Goal: Check status

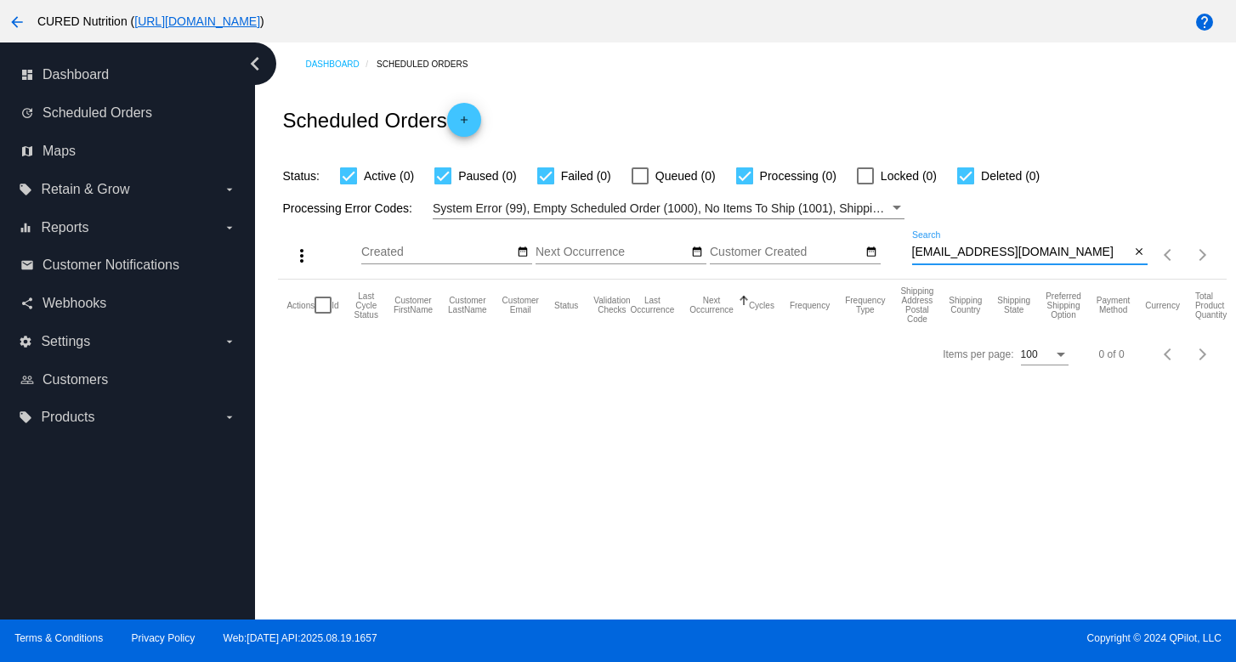
click at [1003, 257] on input "[EMAIL_ADDRESS][DOMAIN_NAME]" at bounding box center [1021, 253] width 218 height 14
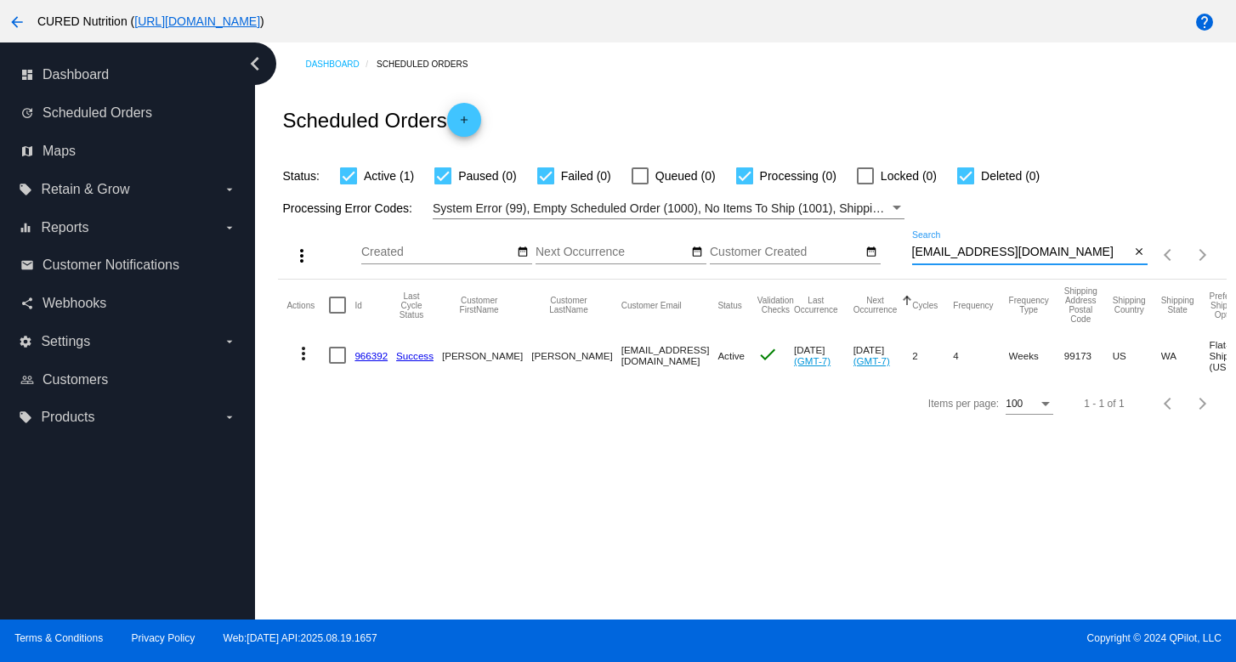
type input "[EMAIL_ADDRESS][DOMAIN_NAME]"
click at [377, 355] on link "966392" at bounding box center [370, 355] width 33 height 11
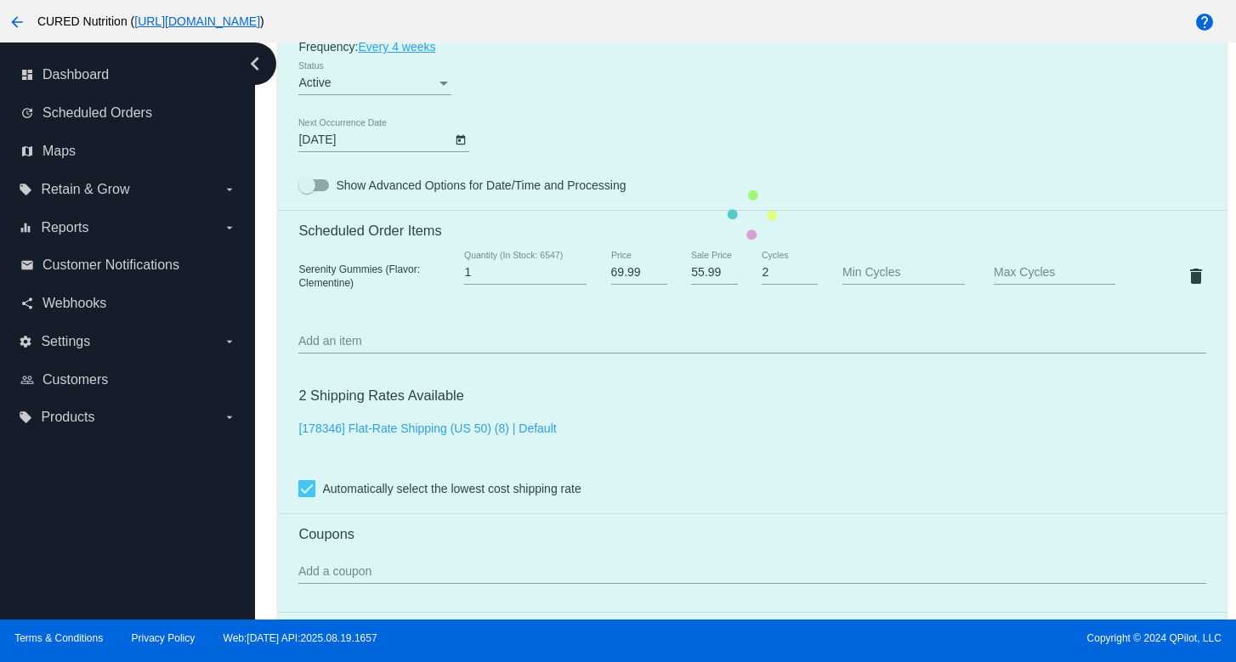
scroll to position [1062, 0]
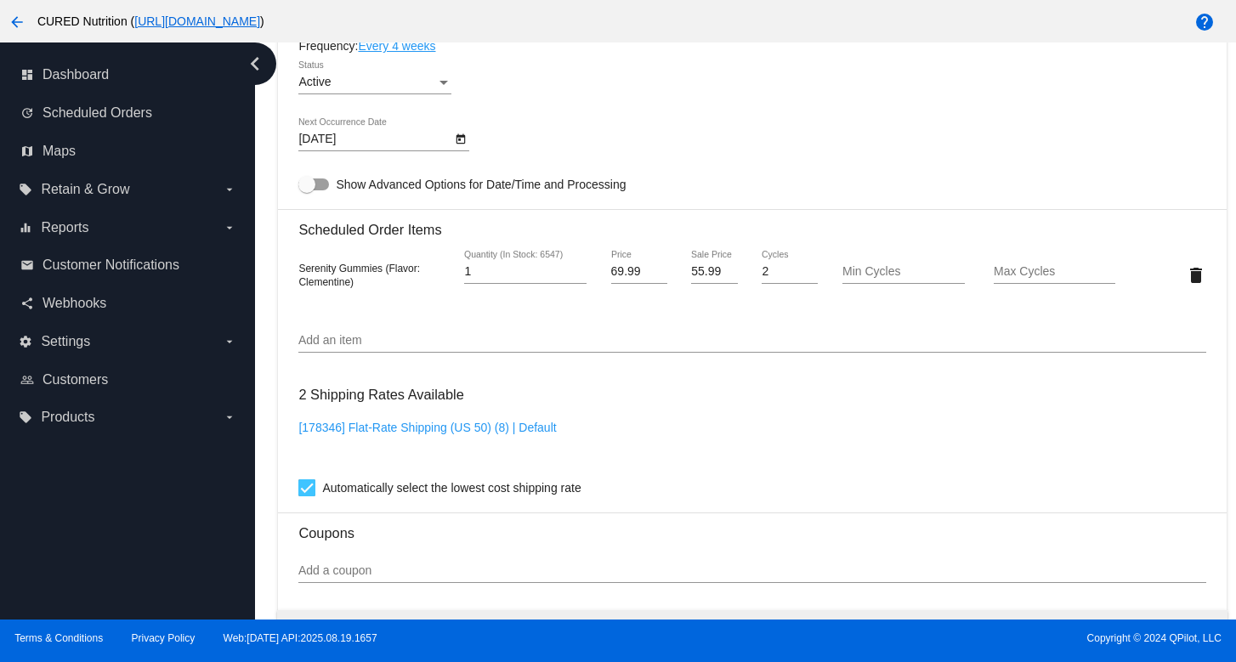
click at [461, 144] on icon "Open calendar" at bounding box center [460, 139] width 9 height 10
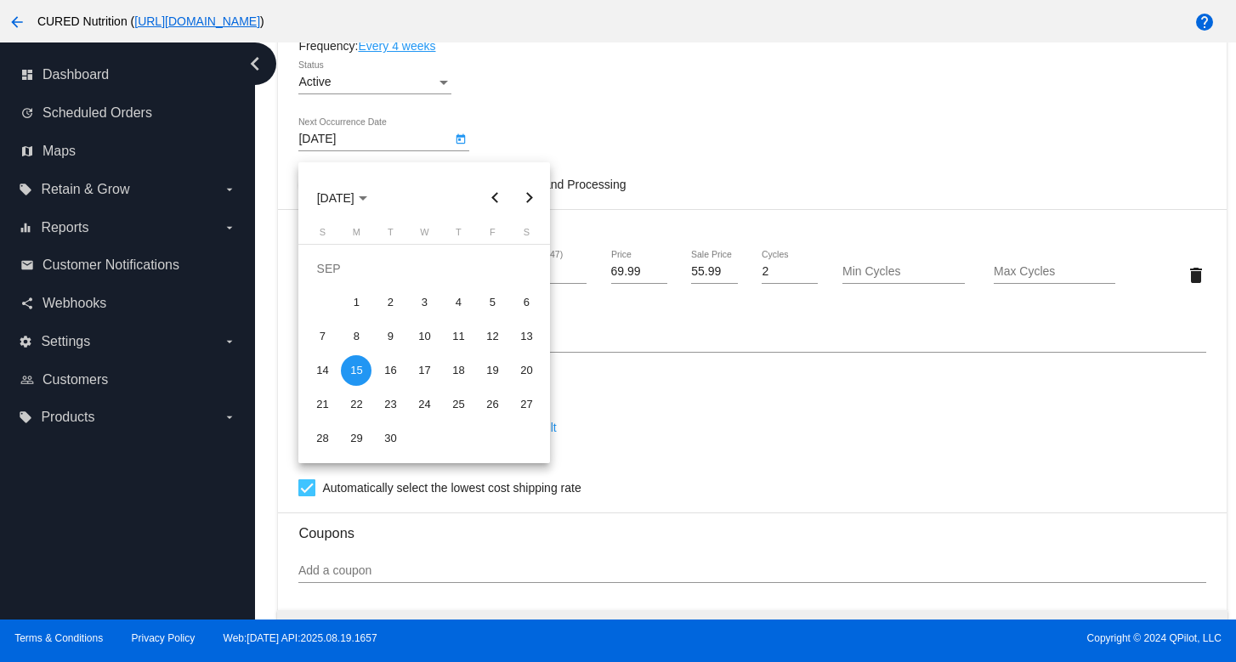
click at [532, 198] on button "Next month" at bounding box center [529, 198] width 34 height 34
click at [354, 369] on div "15" at bounding box center [356, 370] width 31 height 31
type input "[DATE]"
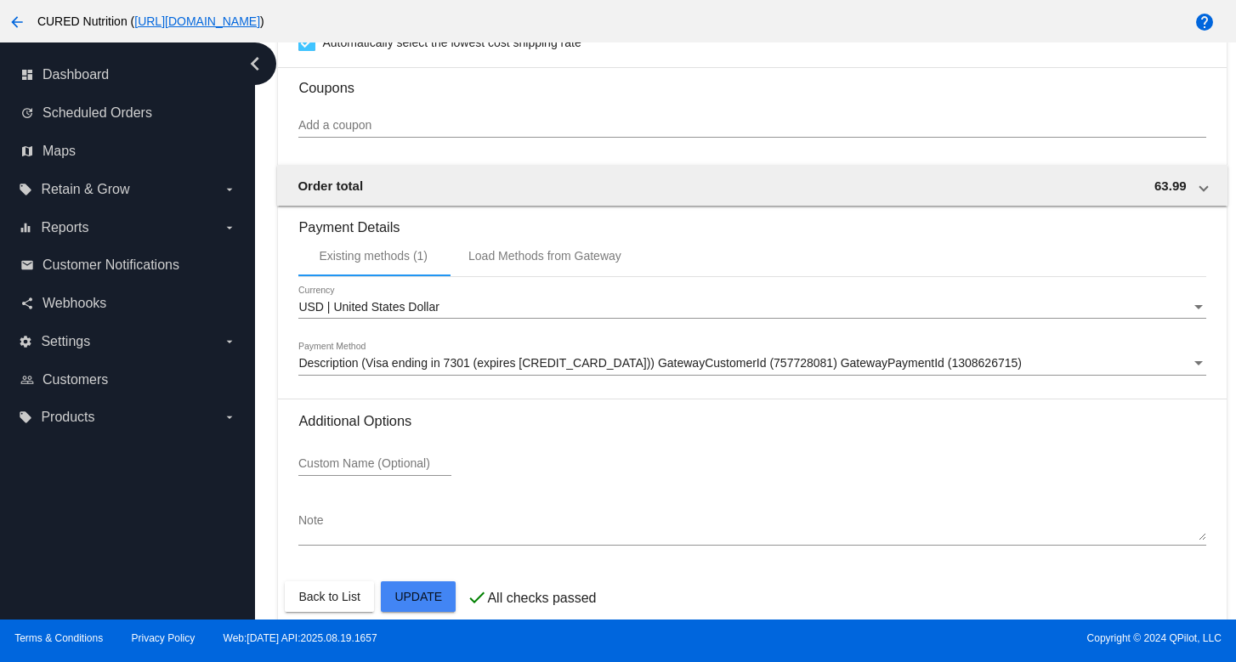
scroll to position [1542, 0]
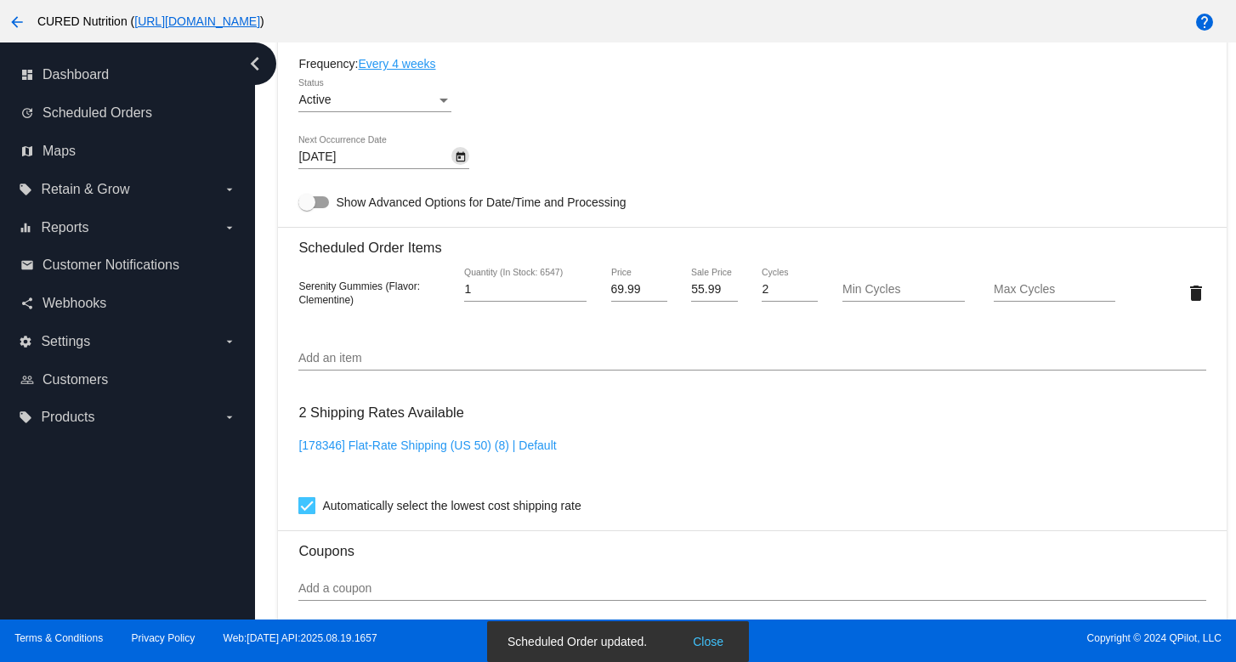
scroll to position [1031, 0]
